Goal: Check status: Check status

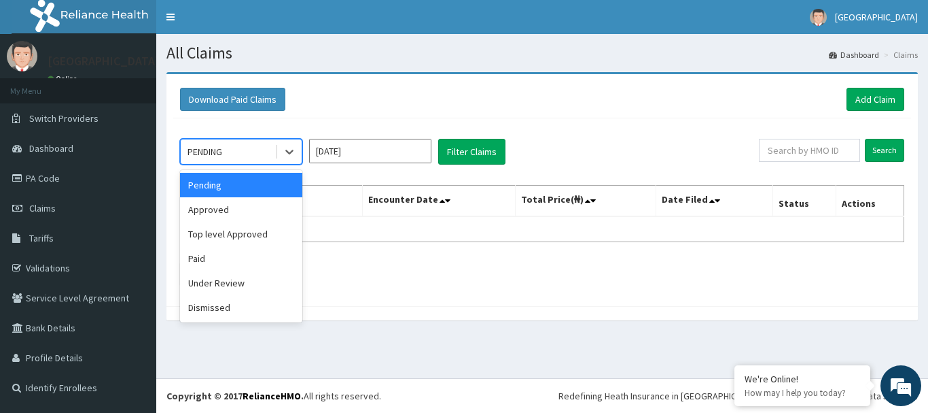
click at [256, 156] on div "PENDING" at bounding box center [228, 152] width 94 height 22
click at [214, 213] on div "Approved" at bounding box center [241, 209] width 122 height 24
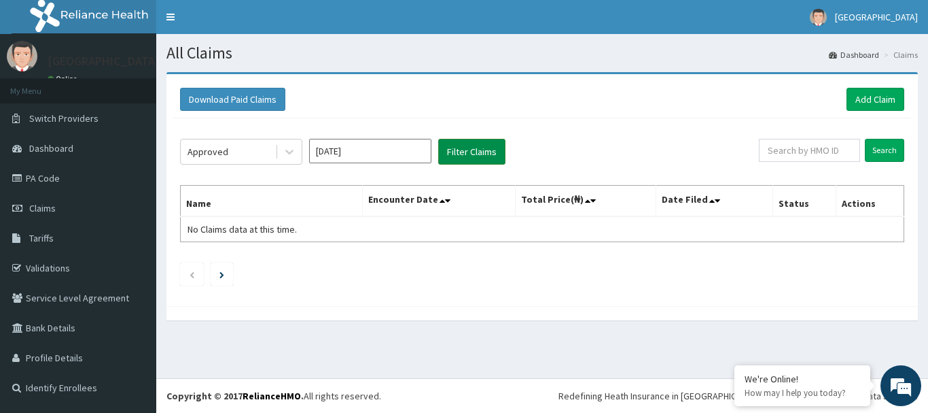
click at [453, 162] on button "Filter Claims" at bounding box center [471, 152] width 67 height 26
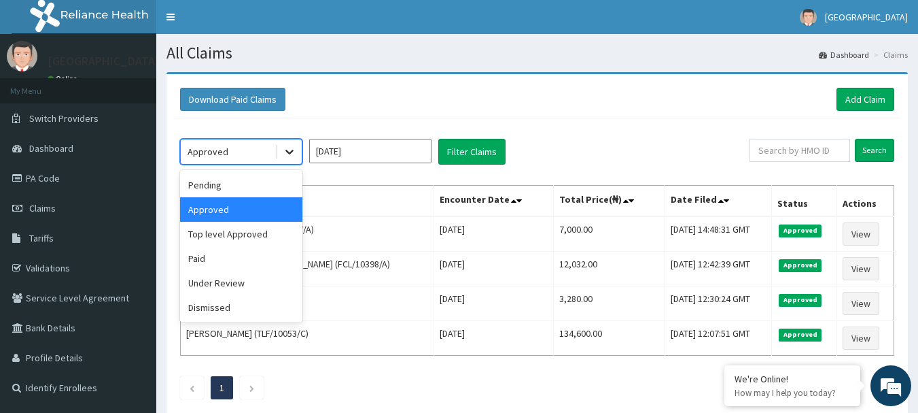
click at [284, 156] on icon at bounding box center [290, 152] width 14 height 14
click at [266, 226] on div "Top level Approved" at bounding box center [241, 234] width 122 height 24
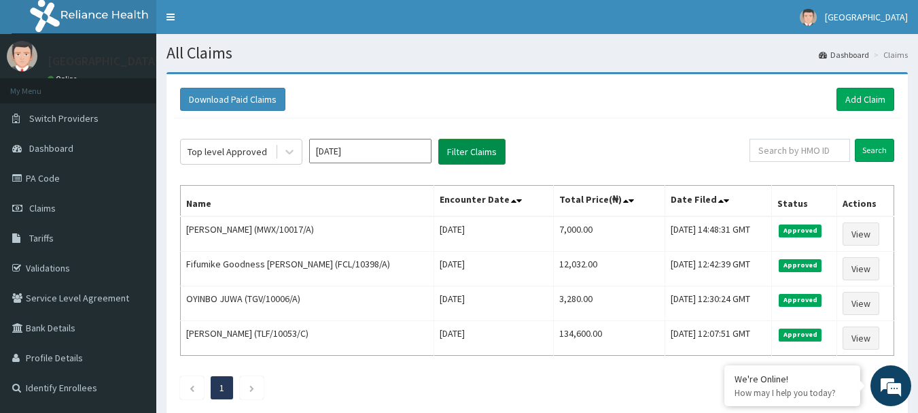
click at [460, 150] on button "Filter Claims" at bounding box center [471, 152] width 67 height 26
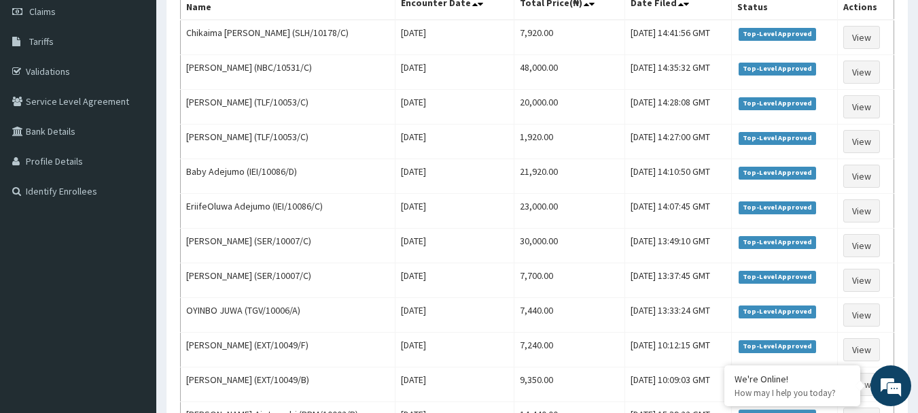
scroll to position [204, 0]
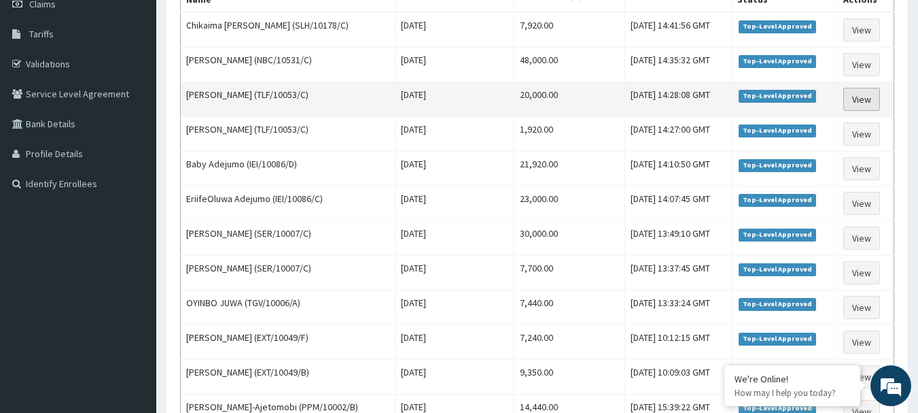
click at [858, 94] on link "View" at bounding box center [861, 99] width 37 height 23
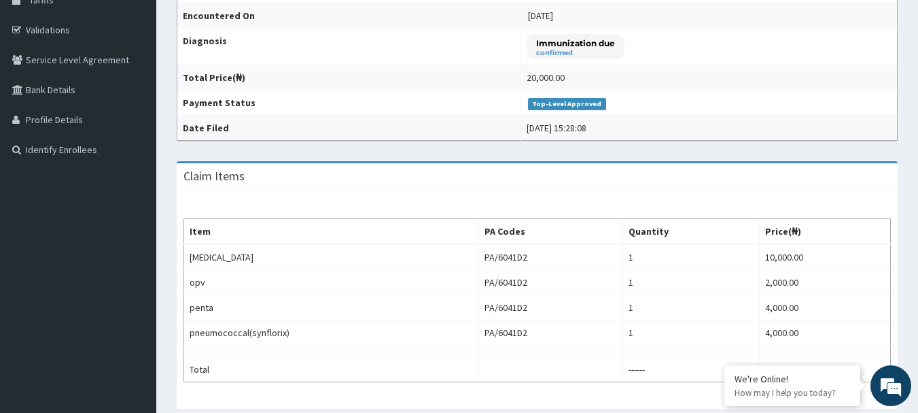
scroll to position [34, 0]
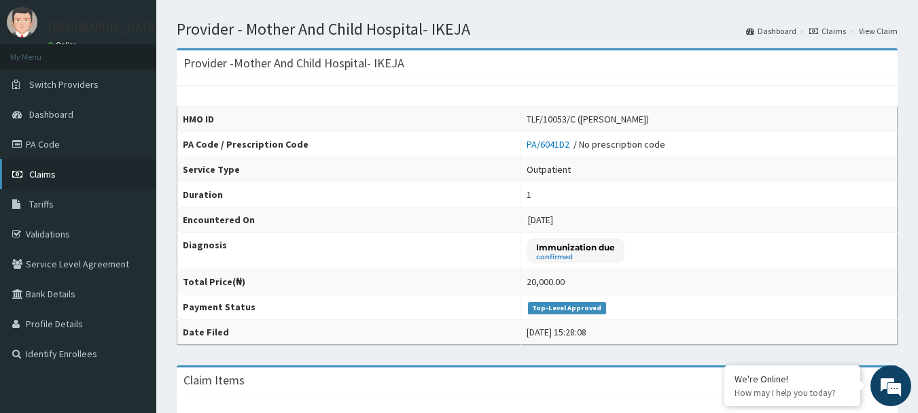
click at [46, 179] on span "Claims" at bounding box center [42, 174] width 27 height 12
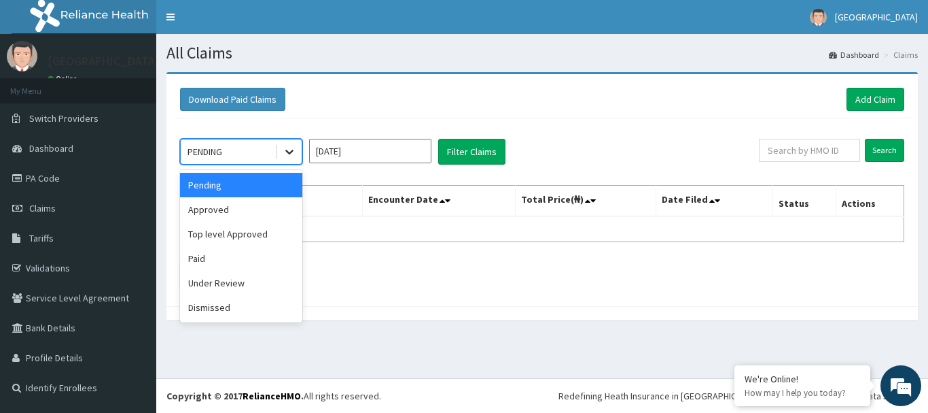
click at [281, 145] on div at bounding box center [289, 151] width 24 height 24
click at [227, 239] on div "Top level Approved" at bounding box center [241, 234] width 122 height 24
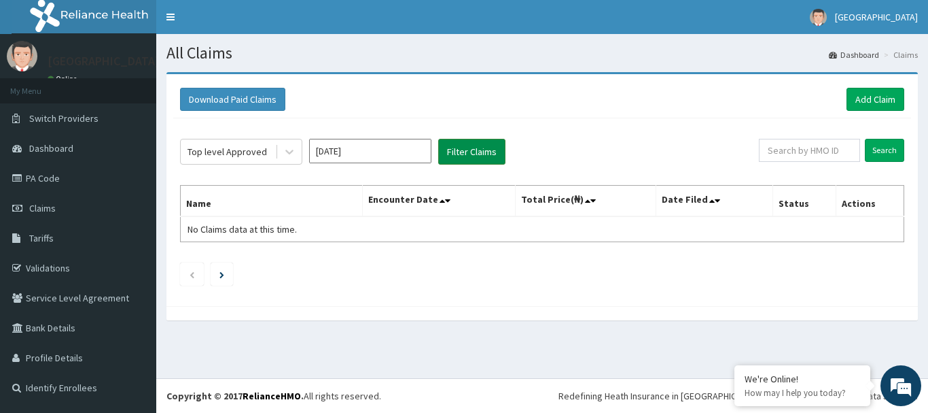
click at [459, 158] on button "Filter Claims" at bounding box center [471, 152] width 67 height 26
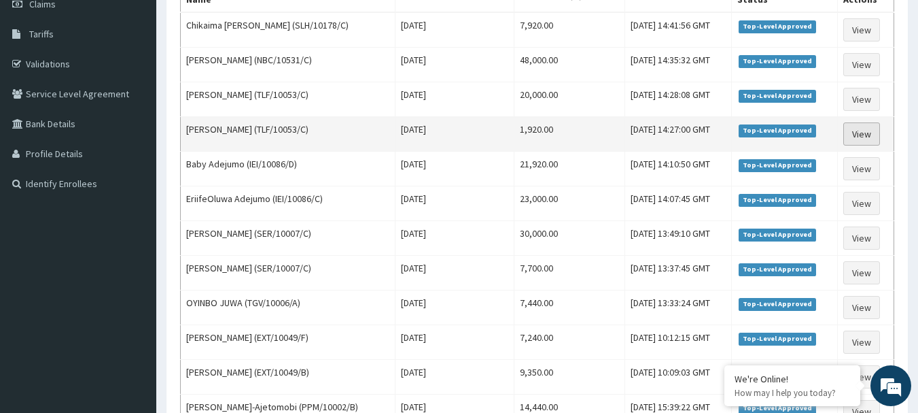
click at [877, 143] on link "View" at bounding box center [861, 133] width 37 height 23
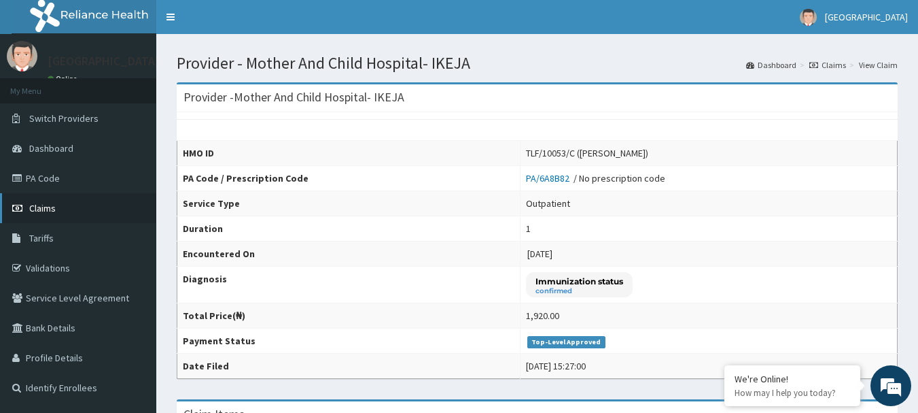
click at [38, 211] on span "Claims" at bounding box center [42, 208] width 27 height 12
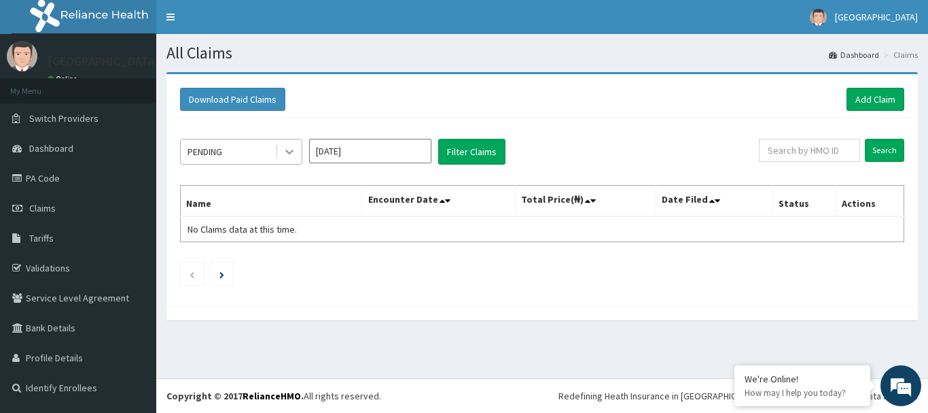
click at [281, 154] on div at bounding box center [289, 151] width 24 height 24
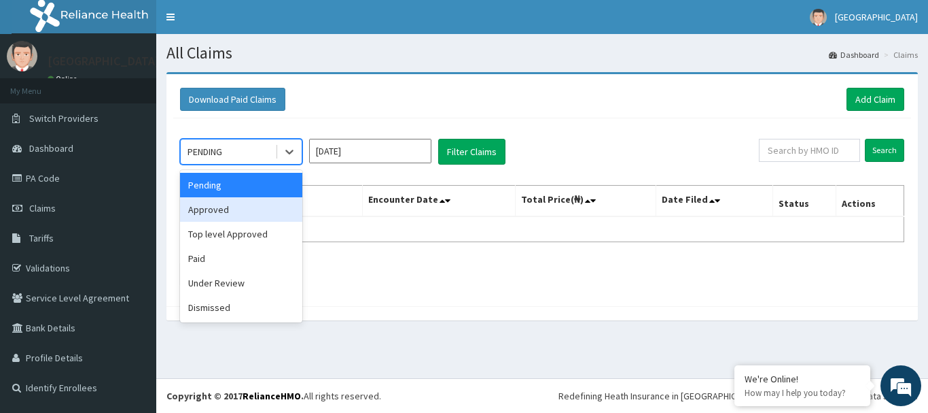
click at [234, 207] on div "Approved" at bounding box center [241, 209] width 122 height 24
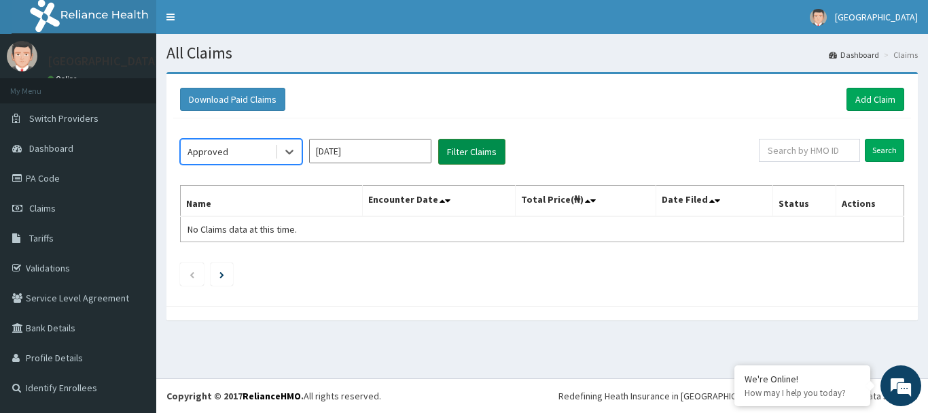
click at [457, 147] on button "Filter Claims" at bounding box center [471, 152] width 67 height 26
click at [460, 150] on button "Filter Claims" at bounding box center [471, 152] width 67 height 26
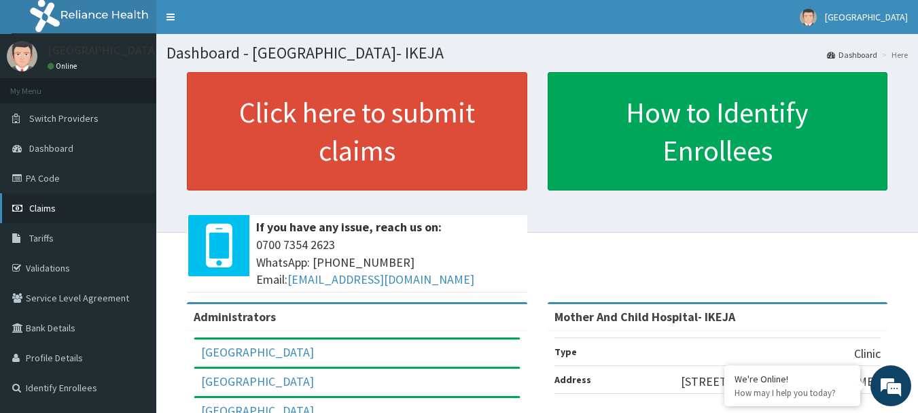
click at [50, 210] on span "Claims" at bounding box center [42, 208] width 27 height 12
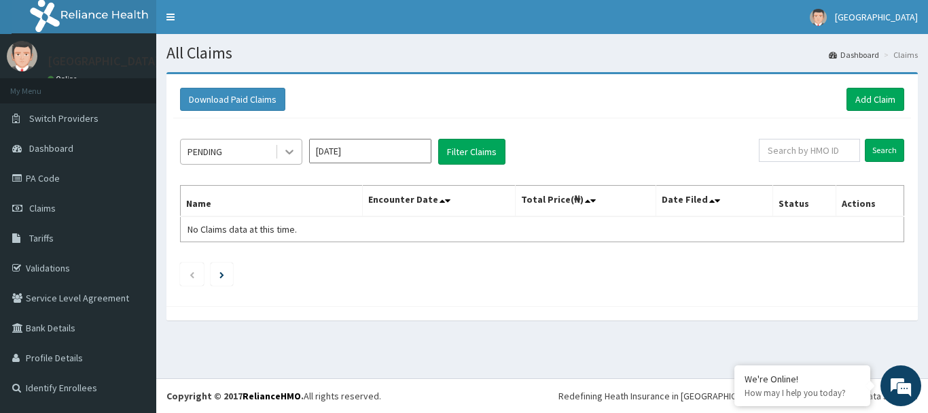
click at [281, 153] on div at bounding box center [289, 151] width 24 height 24
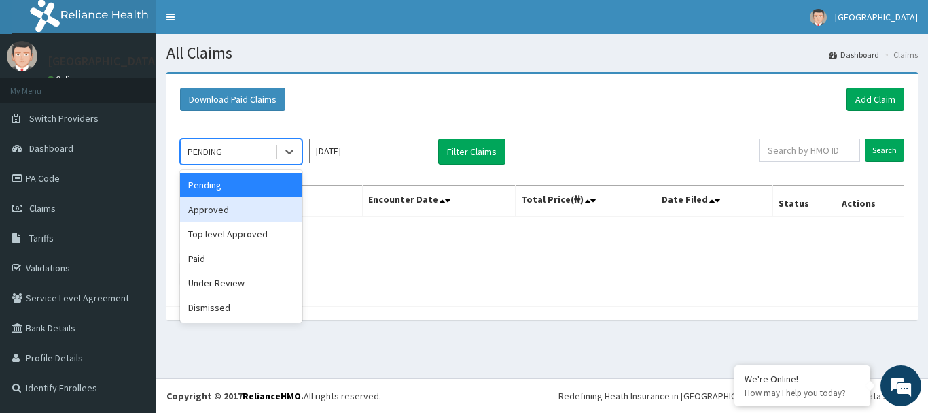
click at [231, 211] on div "Approved" at bounding box center [241, 209] width 122 height 24
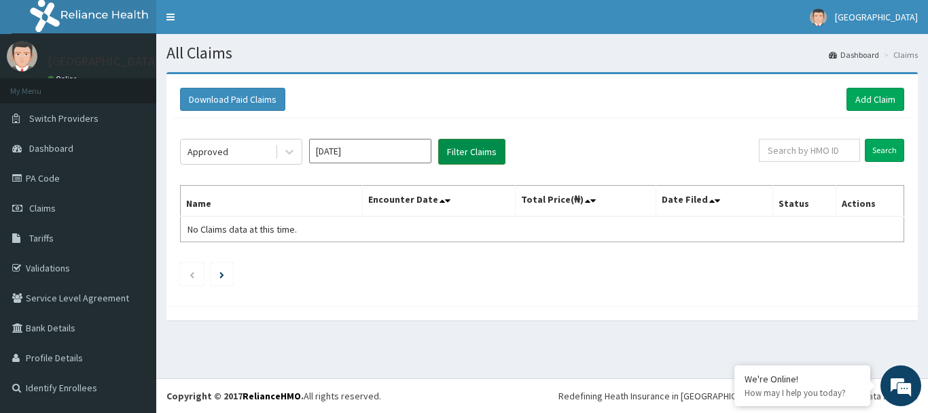
click at [457, 143] on button "Filter Claims" at bounding box center [471, 152] width 67 height 26
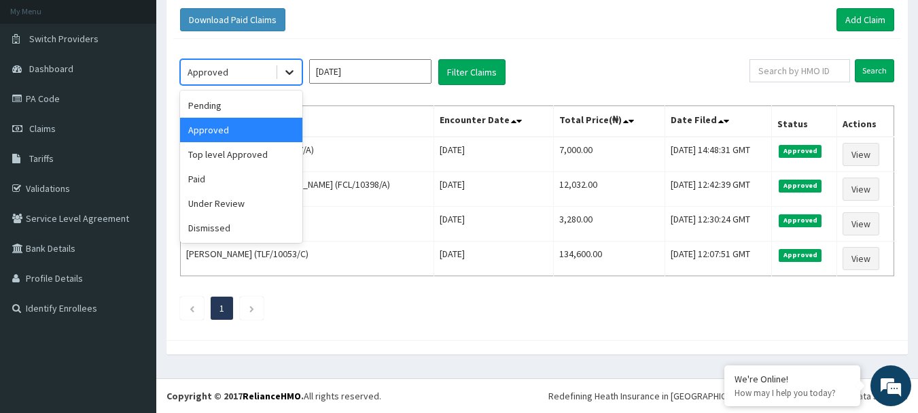
click at [290, 69] on icon at bounding box center [290, 72] width 14 height 14
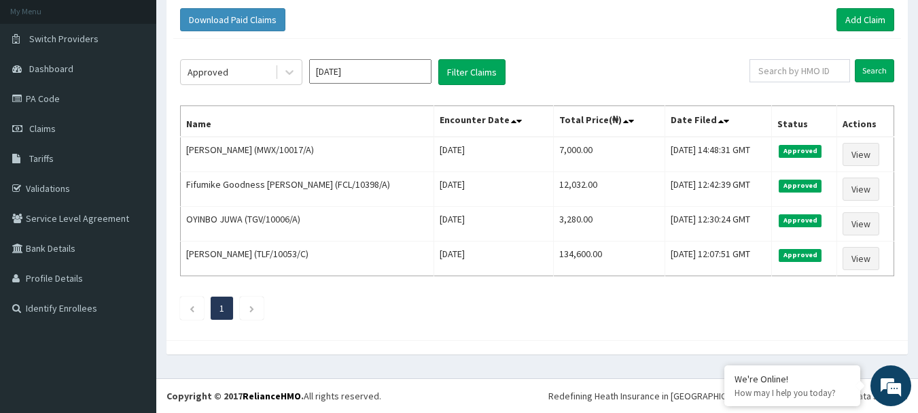
click at [709, 48] on div "Approved [DATE] Filter Claims Search Name Encounter Date Total Price(₦) Date Fi…" at bounding box center [537, 186] width 728 height 294
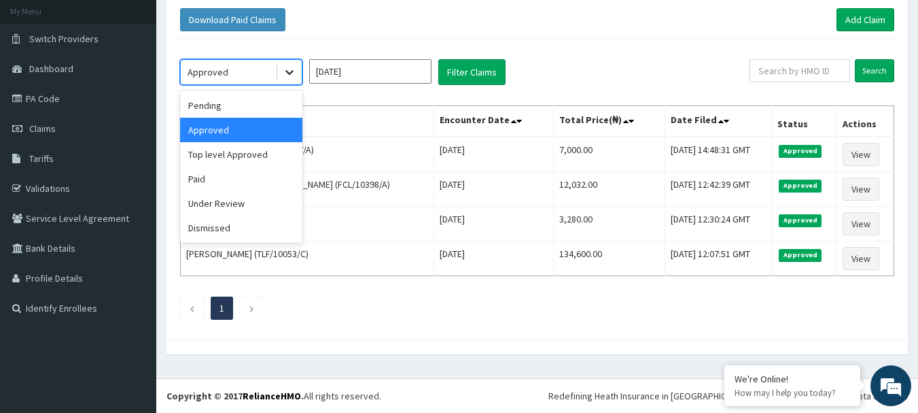
click at [292, 70] on icon at bounding box center [290, 72] width 14 height 14
click at [225, 150] on div "Top level Approved" at bounding box center [241, 154] width 122 height 24
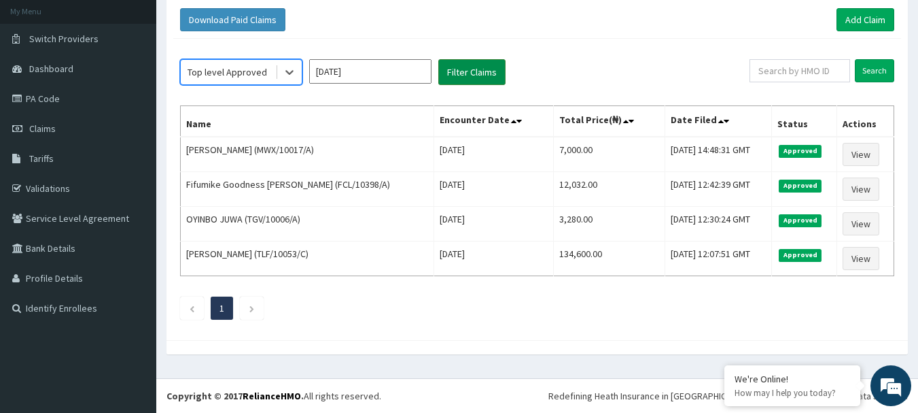
click at [457, 71] on button "Filter Claims" at bounding box center [471, 72] width 67 height 26
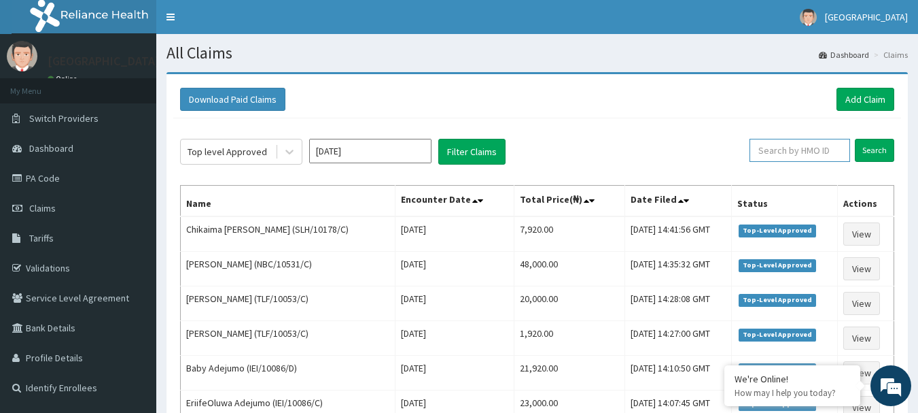
click at [789, 149] on input "text" at bounding box center [800, 150] width 101 height 23
type input "htl/10288/a"
click at [867, 150] on input "Search" at bounding box center [874, 150] width 39 height 23
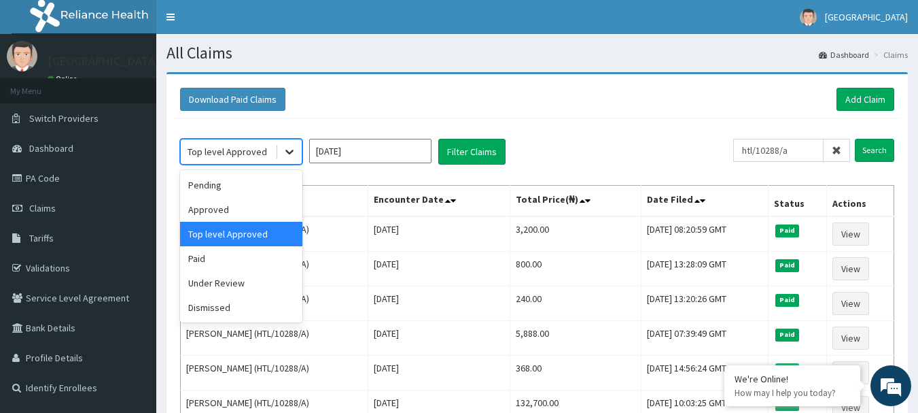
click at [289, 152] on icon at bounding box center [289, 152] width 8 height 5
click at [245, 264] on div "Paid" at bounding box center [241, 258] width 122 height 24
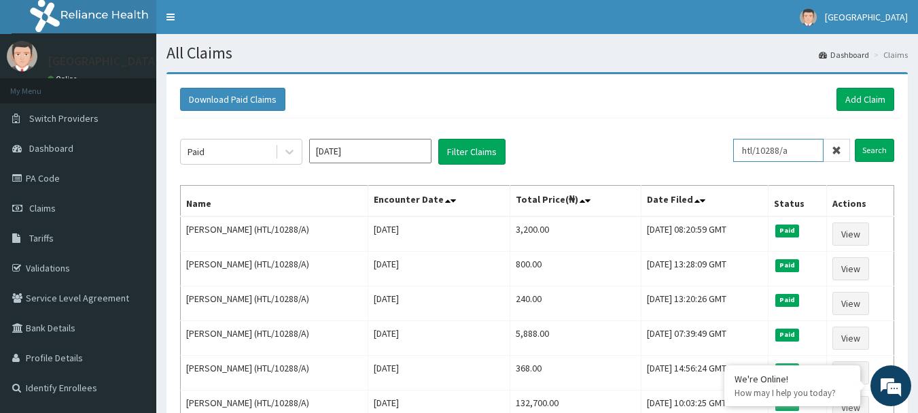
drag, startPoint x: 746, startPoint y: 158, endPoint x: 805, endPoint y: 154, distance: 58.5
click at [803, 154] on input "htl/10288/a" at bounding box center [778, 150] width 90 height 23
click at [466, 154] on button "Filter Claims" at bounding box center [471, 152] width 67 height 26
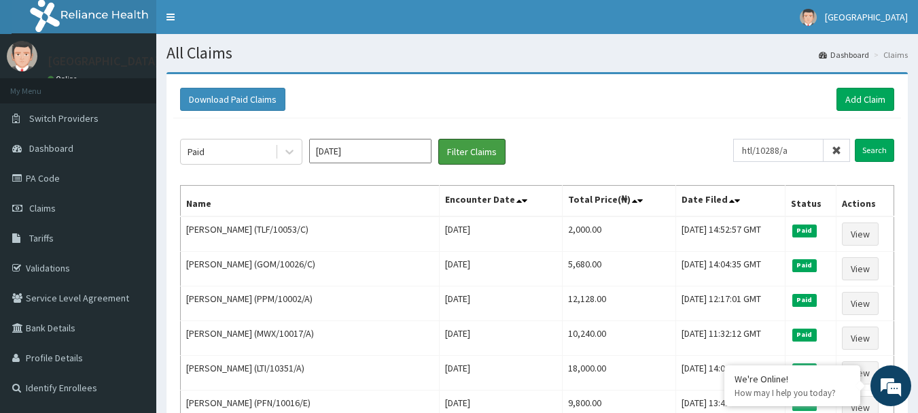
scroll to position [68, 0]
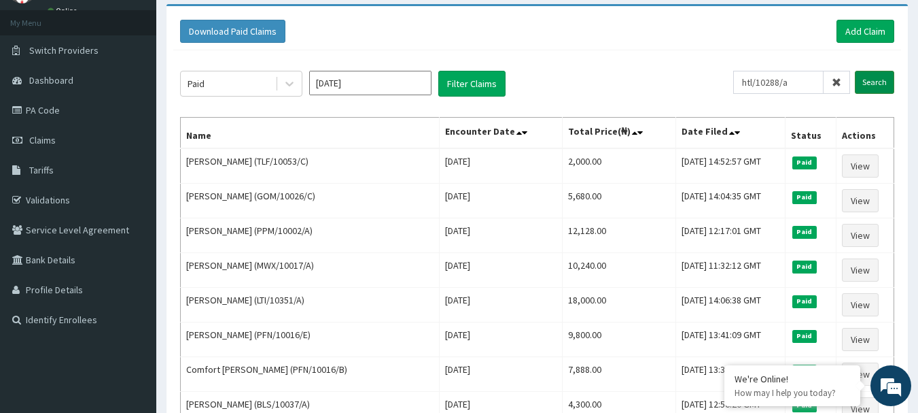
click at [871, 84] on input "Search" at bounding box center [874, 82] width 39 height 23
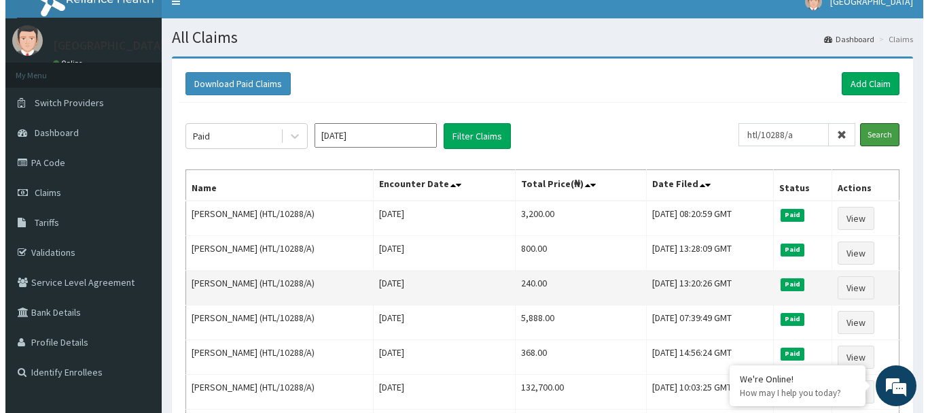
scroll to position [0, 0]
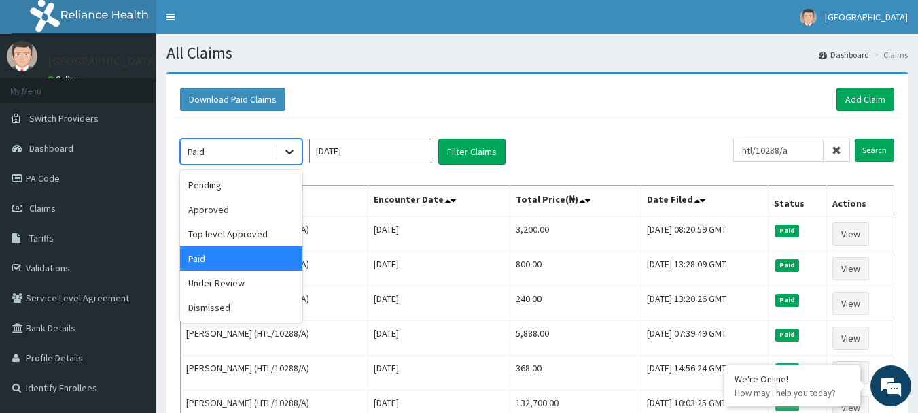
click at [287, 156] on icon at bounding box center [290, 152] width 14 height 14
click at [263, 282] on div "Under Review" at bounding box center [241, 282] width 122 height 24
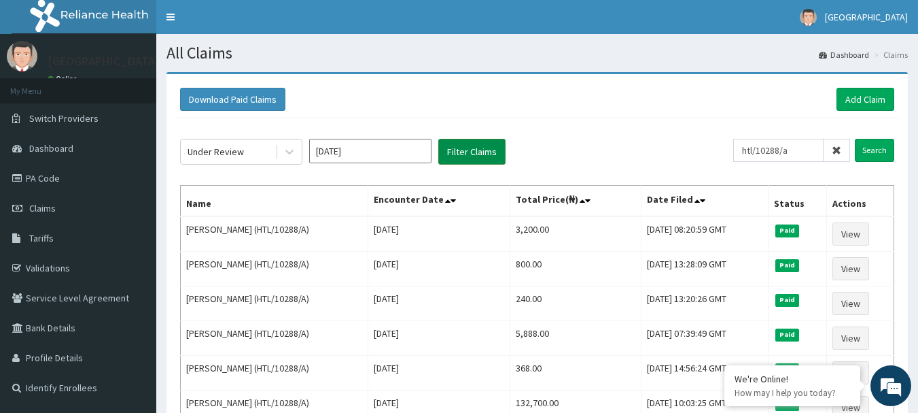
click at [466, 154] on button "Filter Claims" at bounding box center [471, 152] width 67 height 26
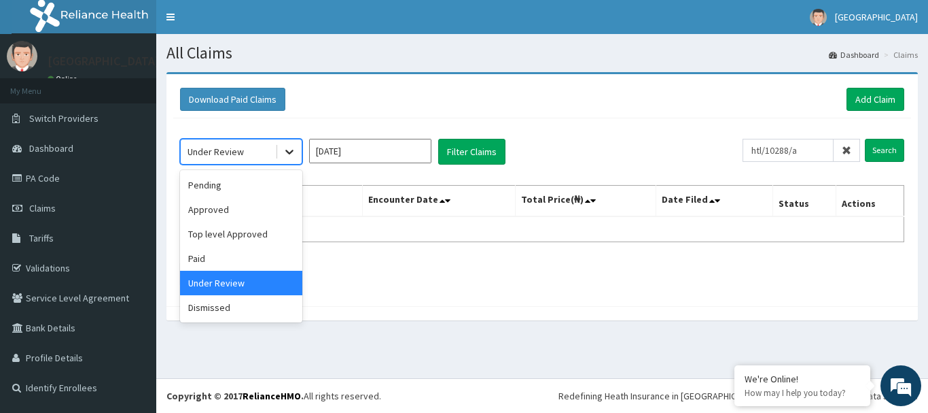
click at [290, 145] on icon at bounding box center [290, 152] width 14 height 14
click at [576, 111] on div "Download Paid Claims Add Claim" at bounding box center [542, 99] width 724 height 23
